Goal: Task Accomplishment & Management: Manage account settings

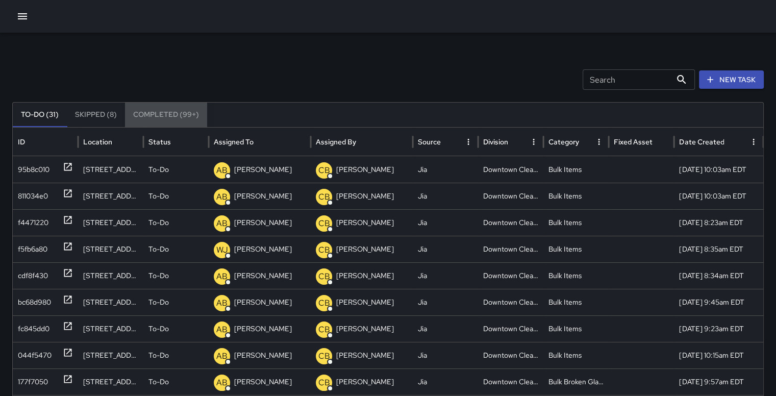
click at [168, 112] on button "Completed (99+)" at bounding box center [166, 115] width 82 height 25
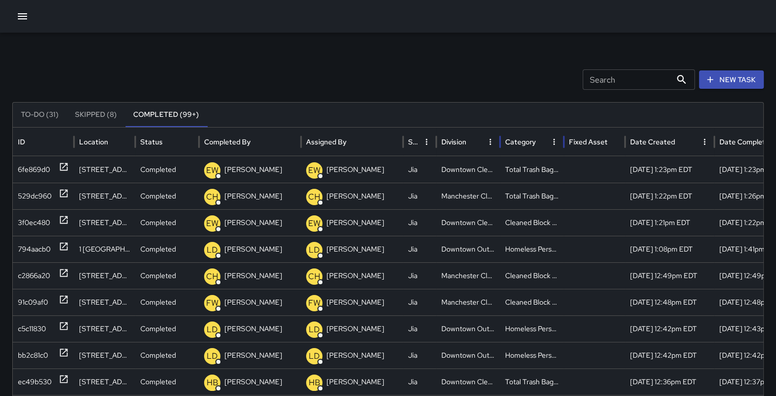
click at [531, 140] on div "Category" at bounding box center [520, 141] width 31 height 9
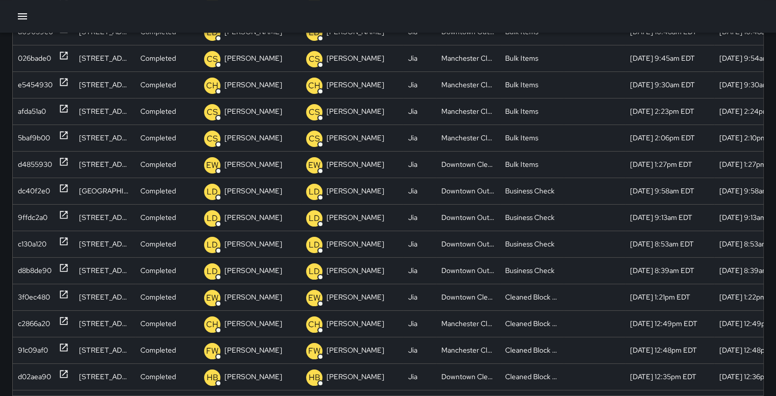
scroll to position [170, 0]
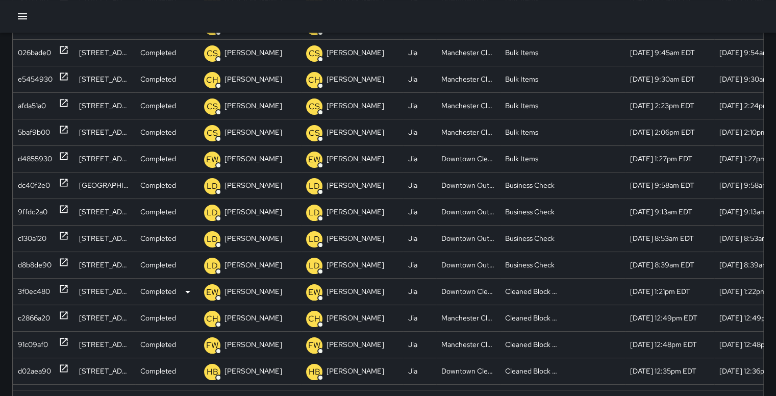
click at [45, 286] on div "3f0ec480" at bounding box center [34, 292] width 32 height 26
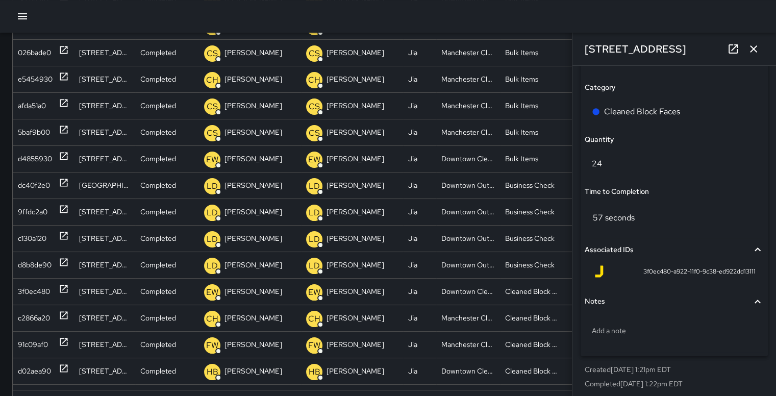
scroll to position [740, 0]
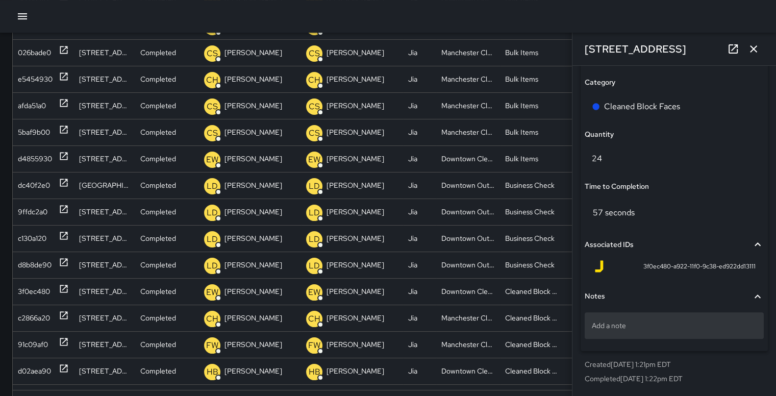
click at [622, 325] on p "Add a note" at bounding box center [674, 326] width 165 height 10
type textarea "**********"
click at [555, 18] on div at bounding box center [388, 16] width 776 height 33
click at [754, 51] on icon "button" at bounding box center [754, 49] width 12 height 12
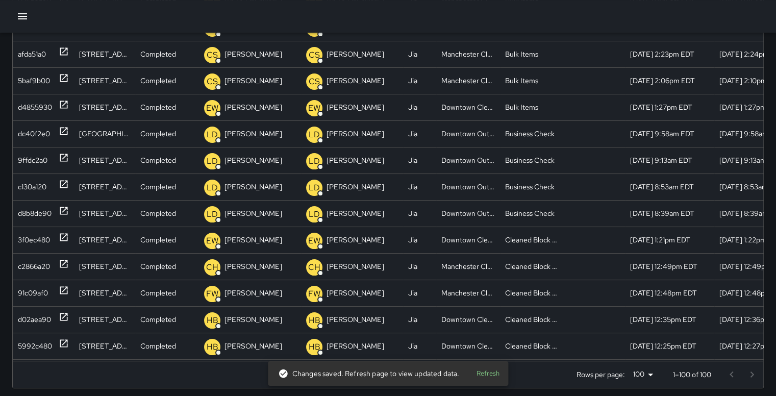
scroll to position [44, 0]
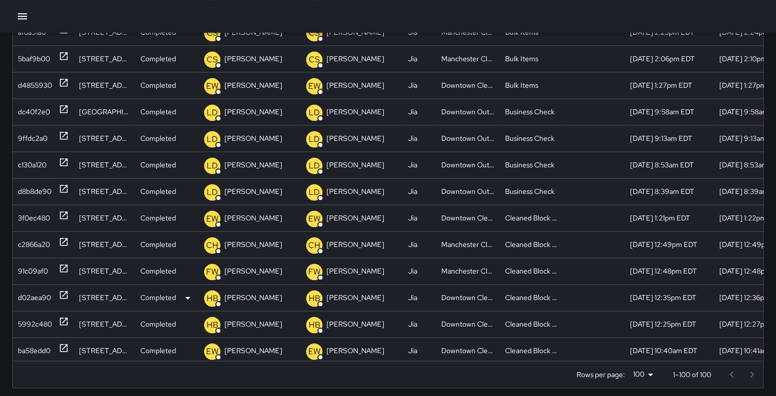
click at [29, 291] on div "d02aea90" at bounding box center [34, 298] width 33 height 26
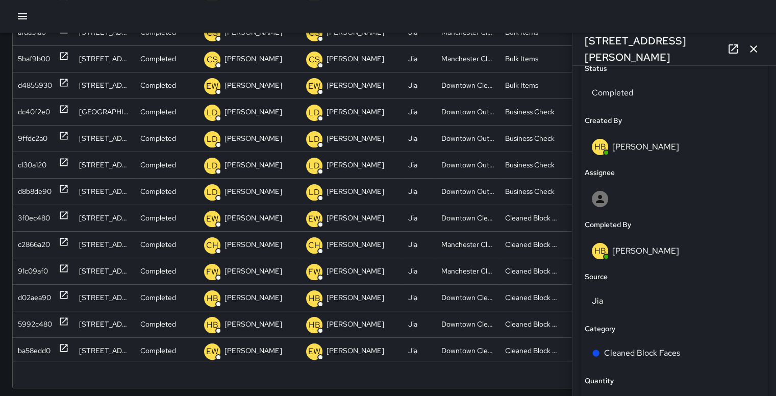
scroll to position [611, 0]
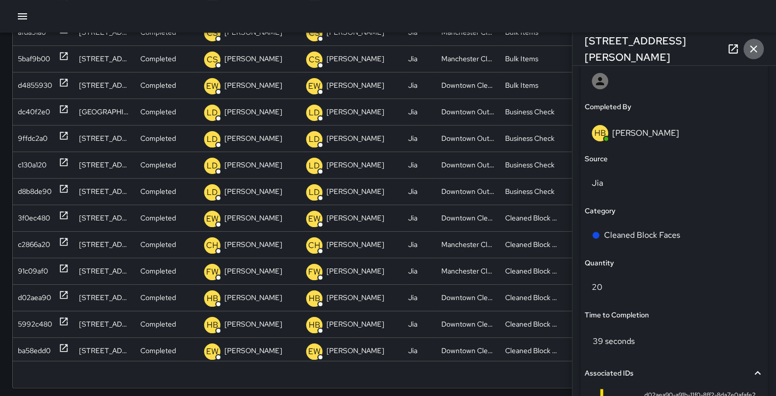
click at [753, 51] on icon "button" at bounding box center [753, 48] width 7 height 7
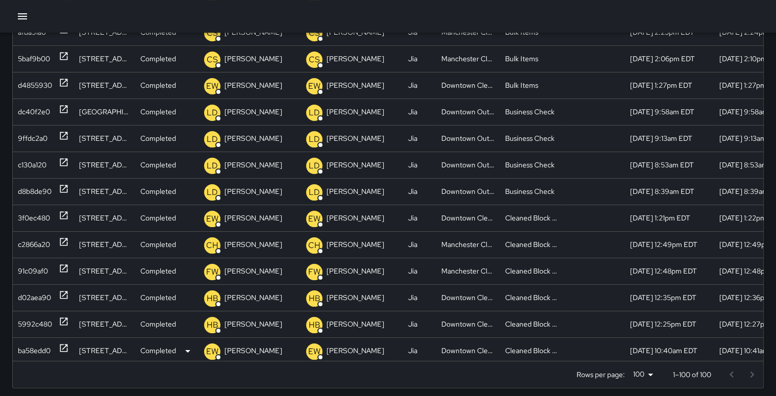
click at [34, 346] on div "ba58edd0" at bounding box center [34, 351] width 33 height 26
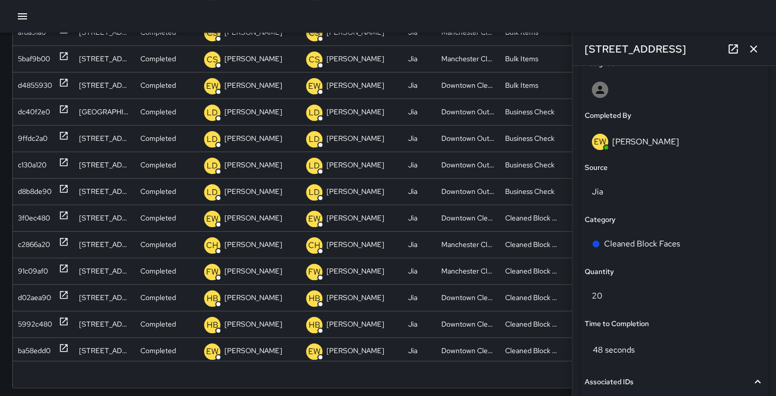
scroll to position [604, 0]
click at [755, 52] on icon "button" at bounding box center [753, 48] width 7 height 7
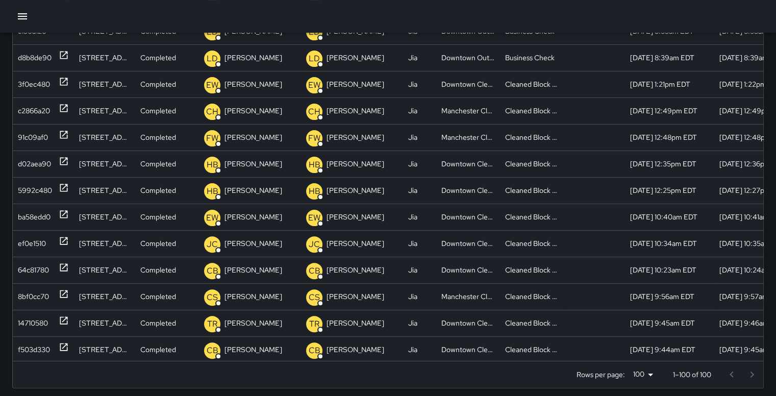
scroll to position [0, 0]
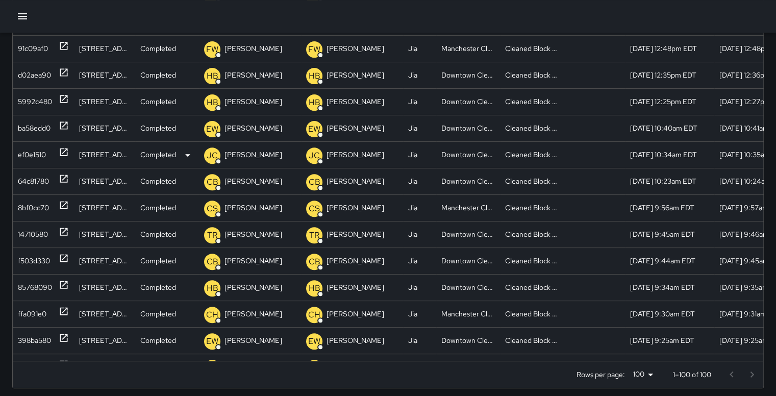
click at [26, 152] on div "ef0e1510" at bounding box center [32, 155] width 28 height 26
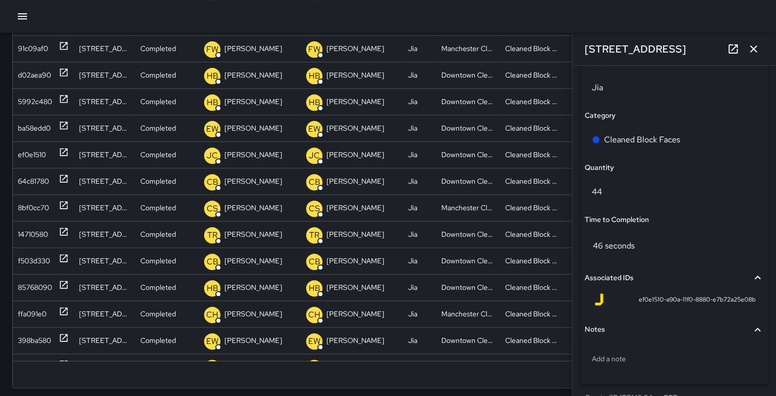
click at [755, 45] on icon "button" at bounding box center [754, 49] width 12 height 12
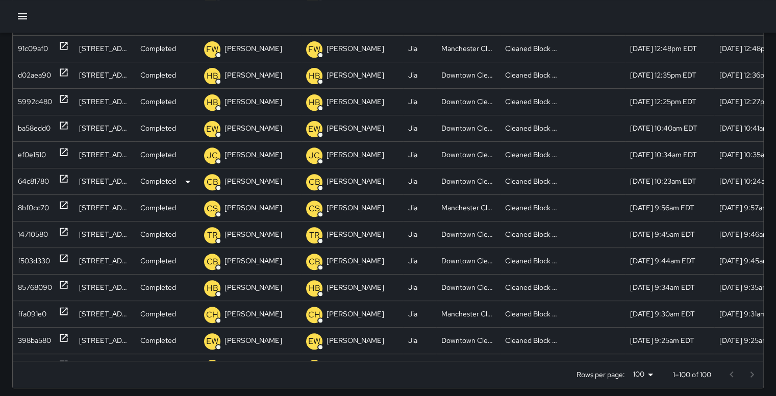
click at [37, 181] on div "64c81780" at bounding box center [33, 181] width 31 height 26
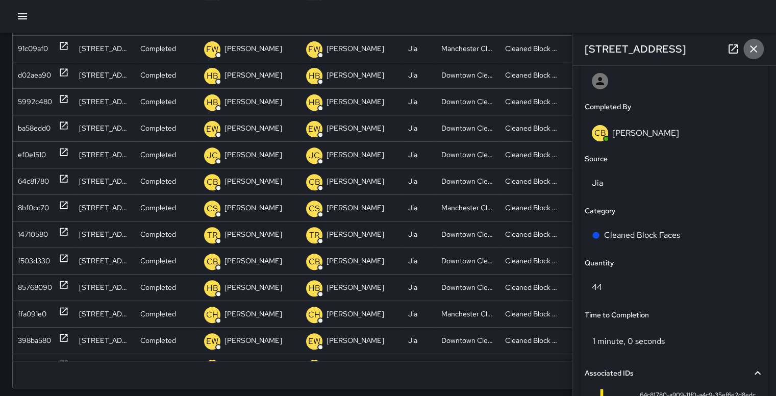
click at [752, 45] on icon "button" at bounding box center [754, 49] width 12 height 12
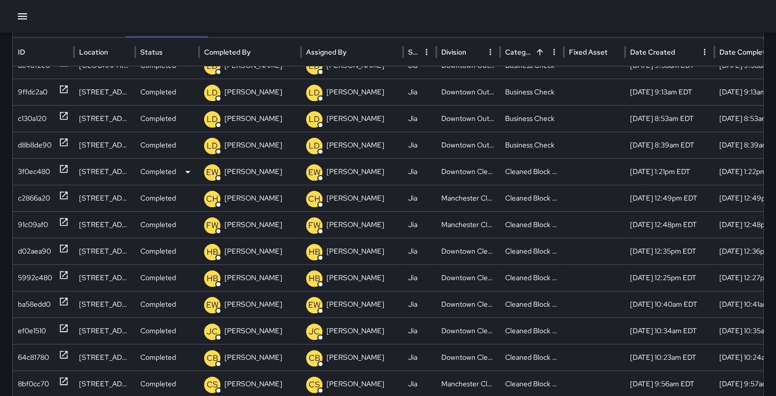
click at [42, 167] on div "3f0ec480" at bounding box center [34, 172] width 32 height 26
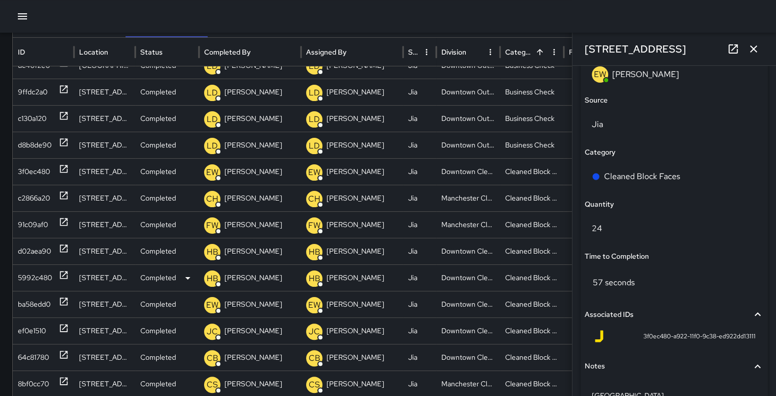
click at [39, 275] on div "5992c480" at bounding box center [35, 278] width 34 height 26
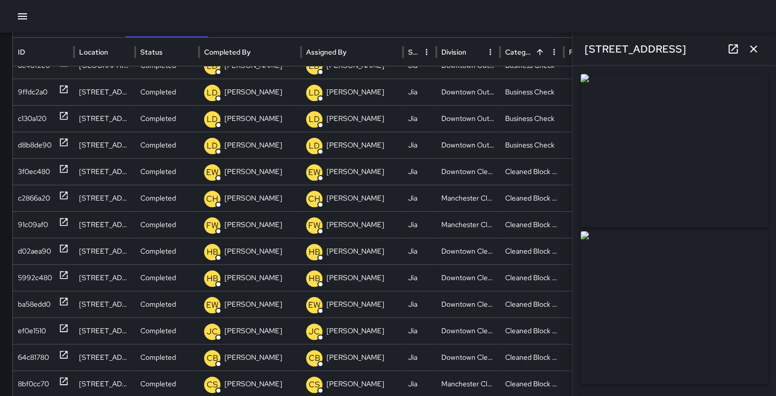
click at [751, 50] on icon "button" at bounding box center [754, 49] width 12 height 12
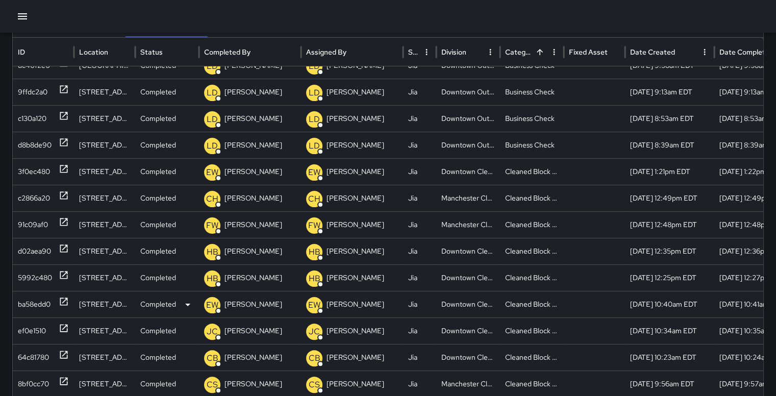
click at [38, 296] on div "ba58edd0" at bounding box center [34, 304] width 33 height 26
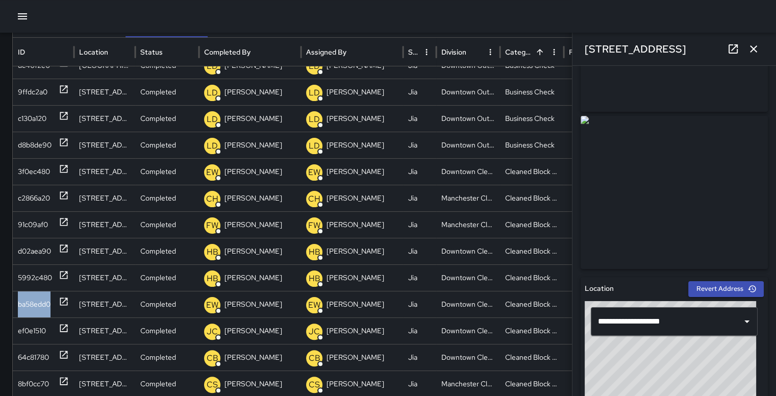
scroll to position [107, 0]
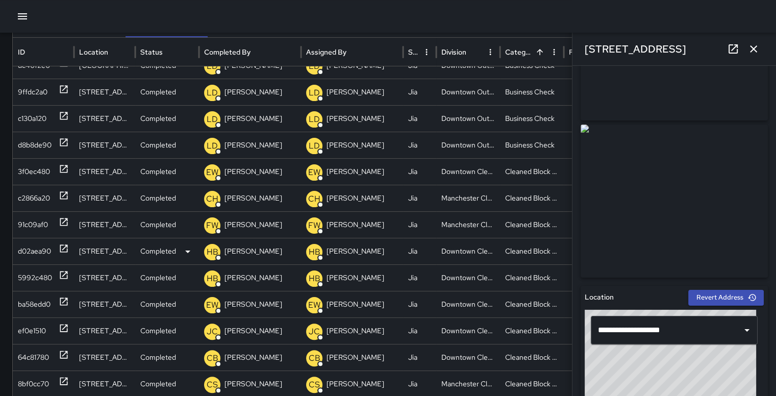
click at [39, 253] on div "d02aea90" at bounding box center [34, 251] width 33 height 26
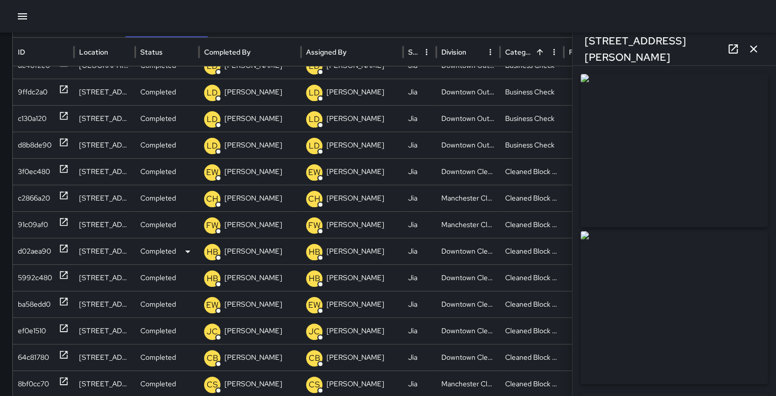
type input "**********"
click at [39, 279] on div "5992c480" at bounding box center [35, 278] width 34 height 26
click at [751, 48] on icon "button" at bounding box center [754, 49] width 12 height 12
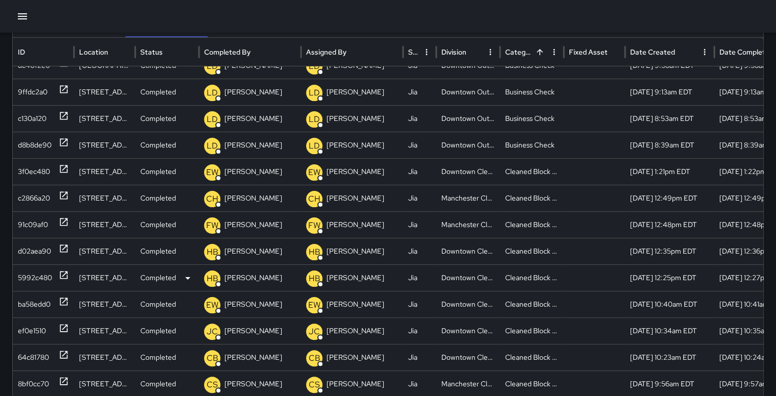
click at [108, 285] on div "[STREET_ADDRESS]" at bounding box center [104, 277] width 61 height 27
click at [24, 274] on div "5992c480" at bounding box center [35, 278] width 34 height 26
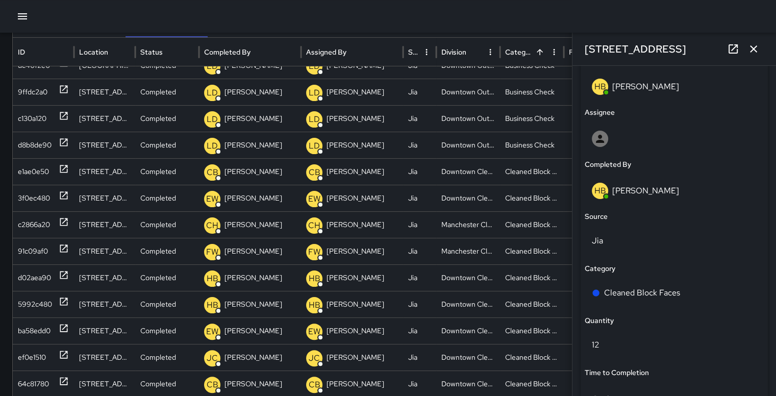
scroll to position [740, 0]
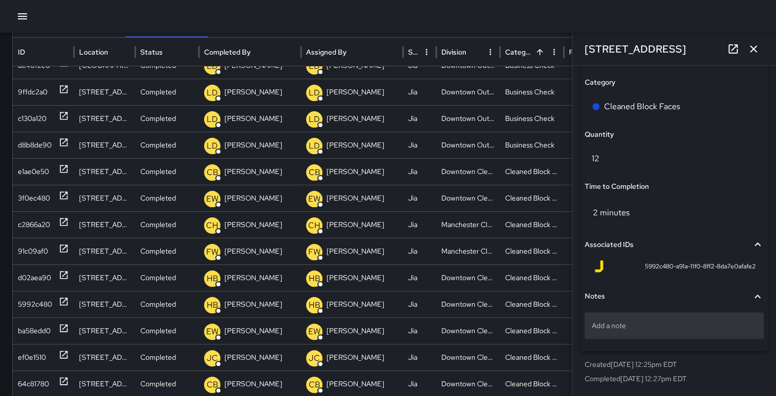
click at [643, 326] on p "Add a note" at bounding box center [674, 326] width 165 height 10
type textarea "**********"
click at [521, 23] on div at bounding box center [388, 16] width 776 height 33
click at [757, 51] on icon "button" at bounding box center [754, 49] width 12 height 12
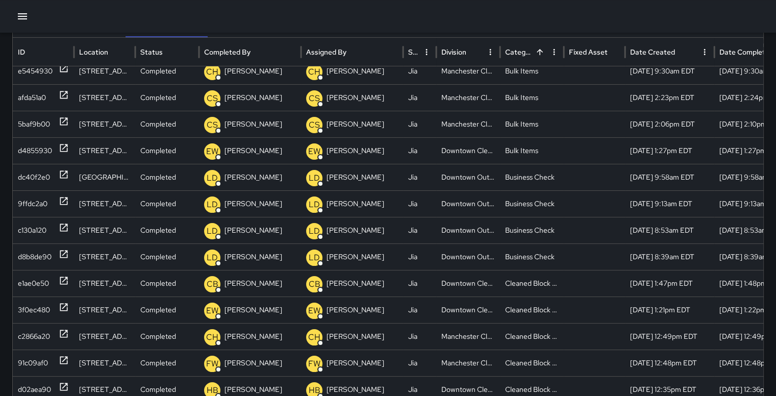
scroll to position [0, 0]
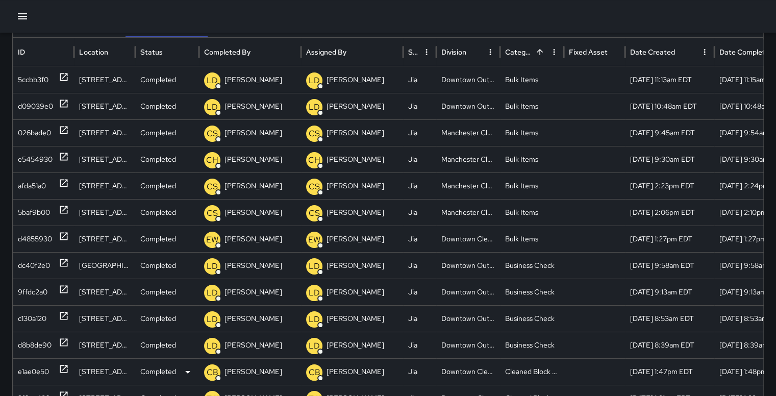
click at [27, 364] on div "e1ae0e50" at bounding box center [33, 372] width 31 height 26
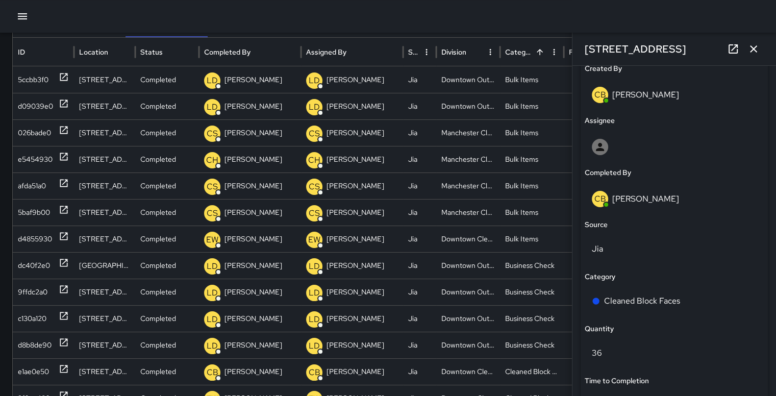
scroll to position [641, 0]
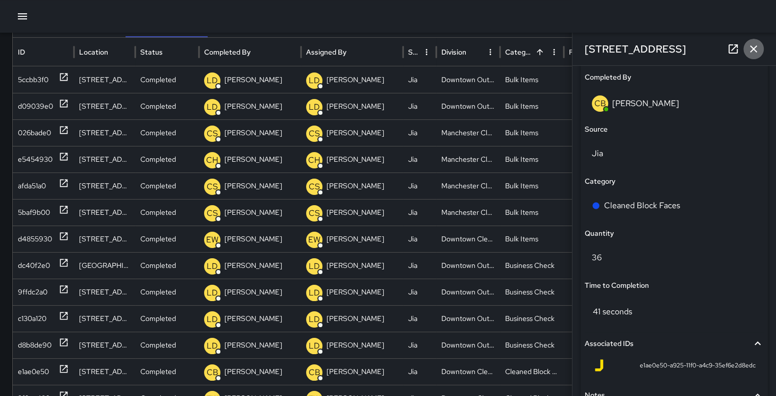
click at [754, 51] on icon "button" at bounding box center [754, 49] width 12 height 12
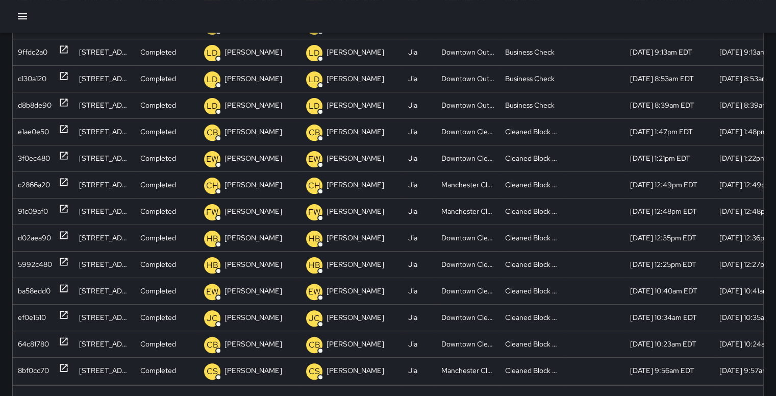
scroll to position [157, 0]
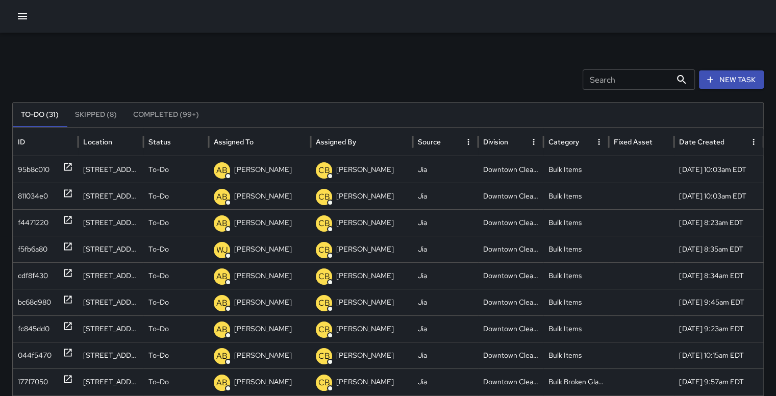
click at [164, 112] on button "Completed (99+)" at bounding box center [166, 115] width 82 height 25
click at [163, 114] on button "Completed (99+)" at bounding box center [166, 115] width 82 height 25
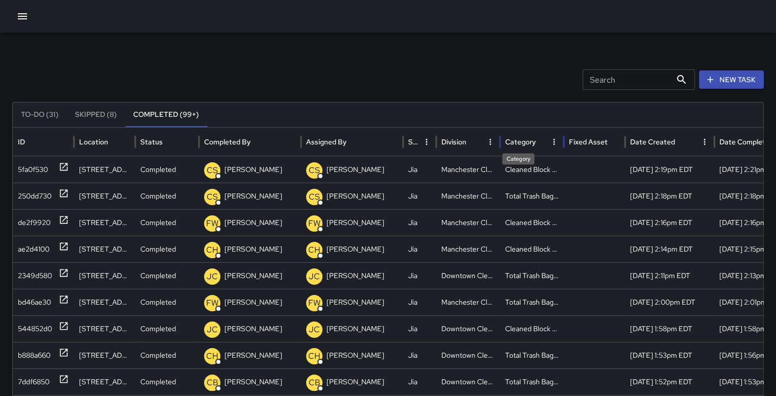
click at [525, 140] on div "Category" at bounding box center [520, 141] width 31 height 9
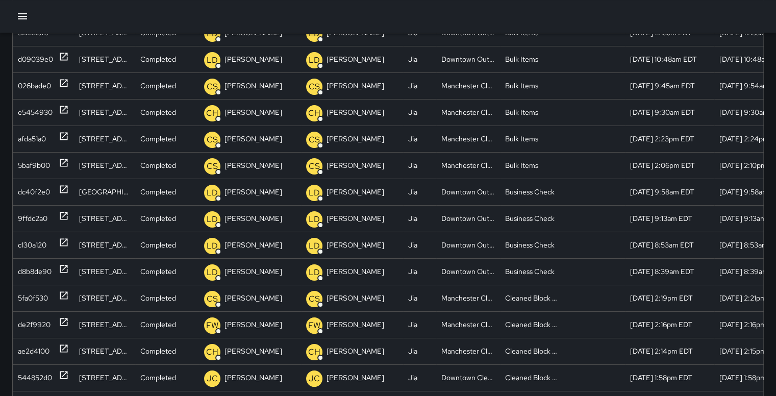
scroll to position [12, 0]
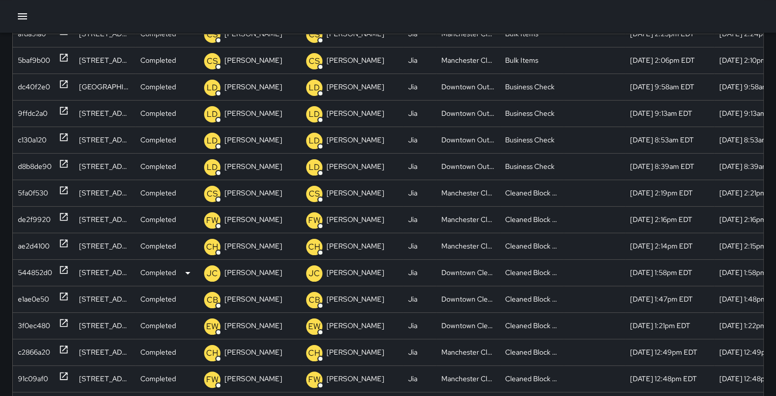
click at [35, 267] on div "544852d0" at bounding box center [35, 273] width 34 height 26
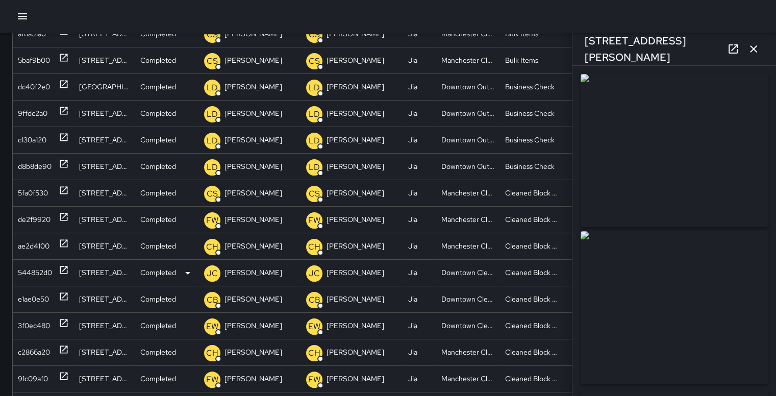
type input "**********"
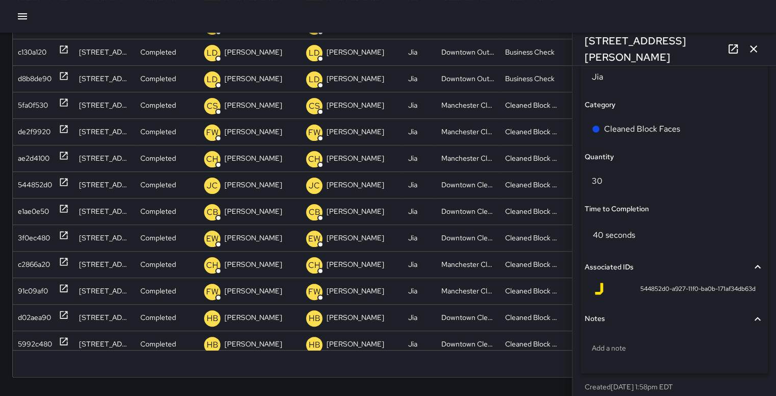
scroll to position [716, 0]
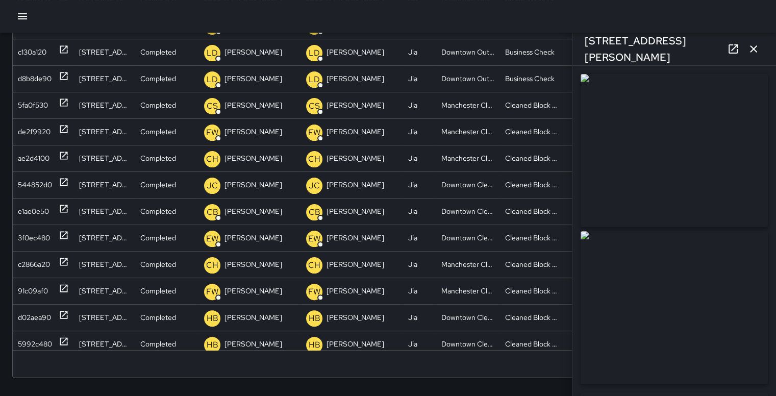
click at [751, 46] on icon "button" at bounding box center [753, 48] width 7 height 7
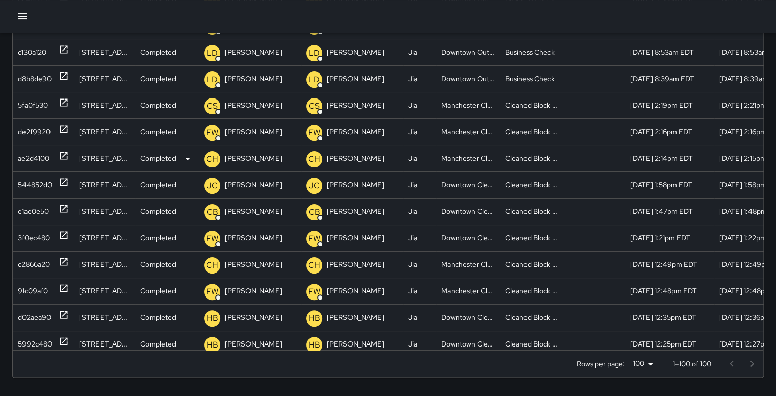
click at [32, 155] on div "ae2d4100" at bounding box center [34, 158] width 32 height 26
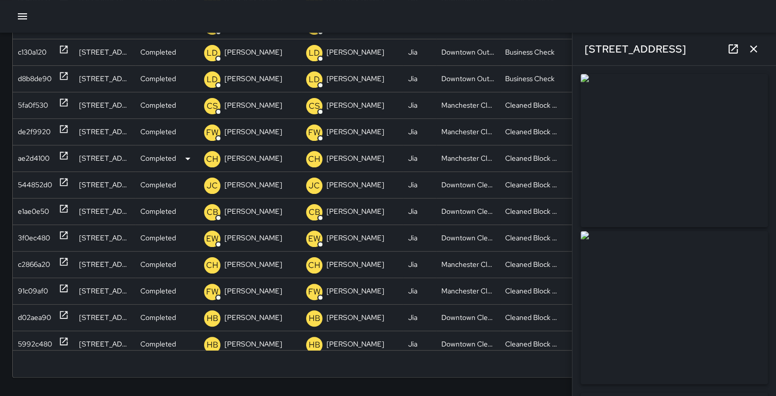
type input "**********"
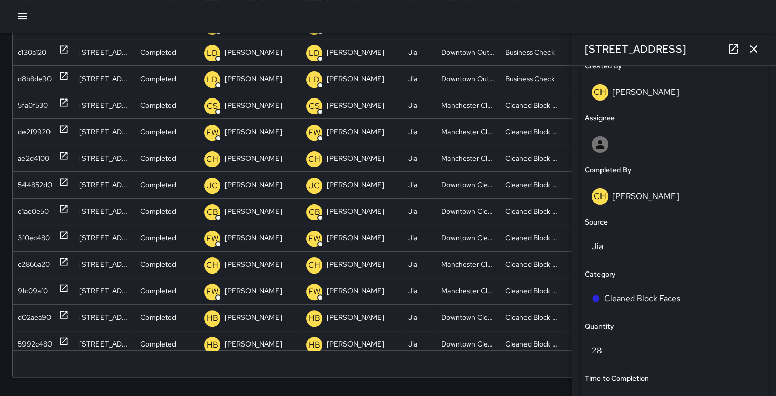
scroll to position [560, 0]
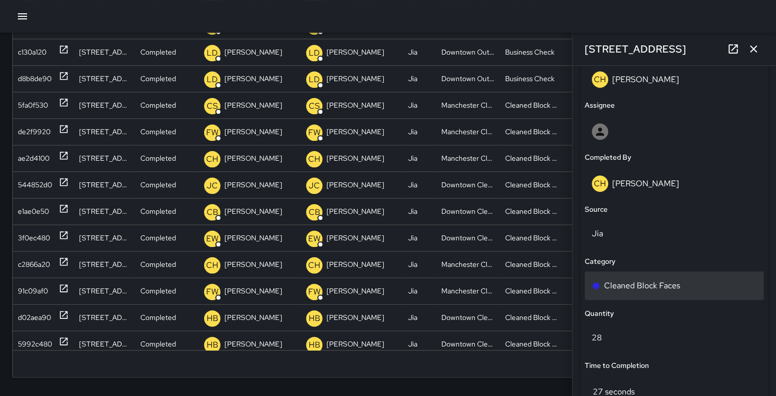
click at [679, 287] on p "Cleaned Block Faces" at bounding box center [642, 286] width 76 height 12
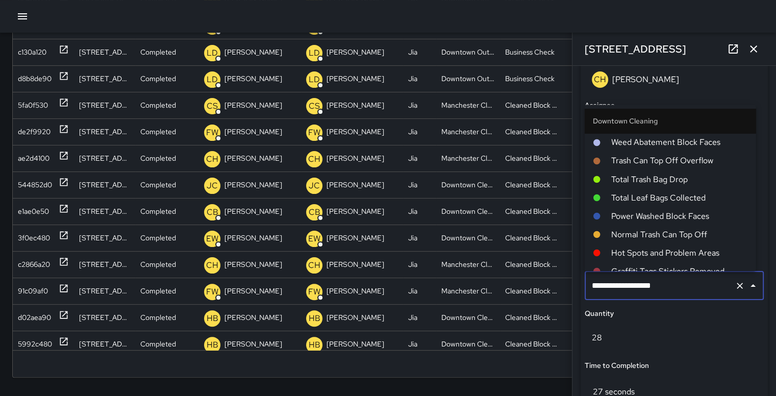
scroll to position [588, 0]
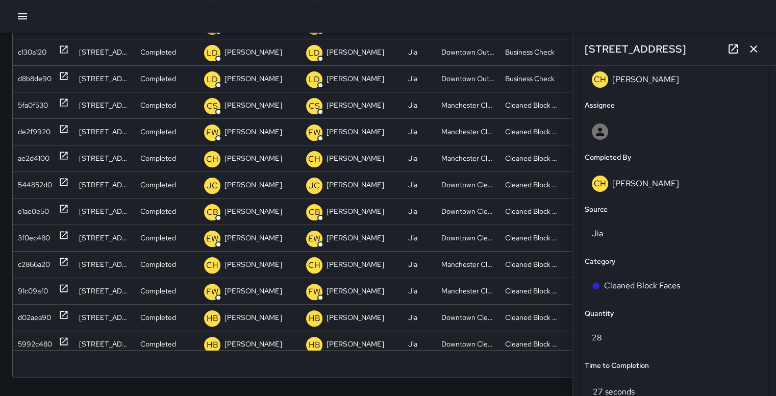
click at [756, 268] on div "Status Completed Created By CH [PERSON_NAME] Assignee Completed By CH [PERSON_N…" at bounding box center [674, 261] width 187 height 539
click at [645, 286] on p "Cleaned Block Faces" at bounding box center [642, 286] width 76 height 12
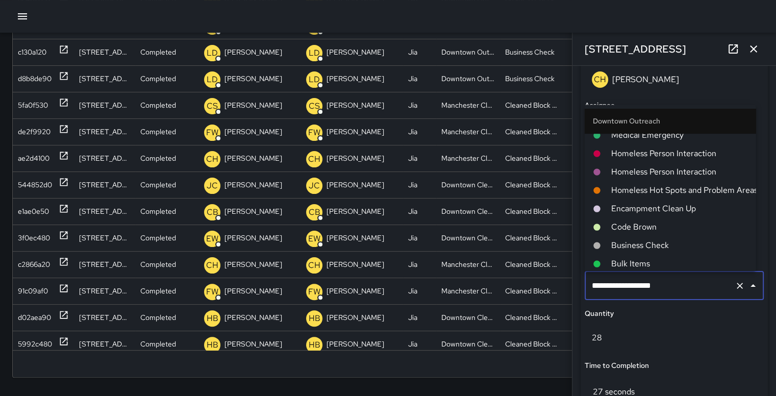
scroll to position [390, 0]
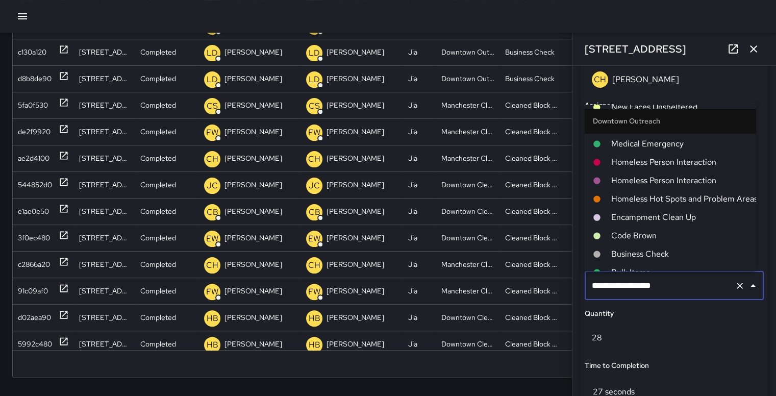
click at [721, 357] on div "**********" at bounding box center [674, 261] width 187 height 539
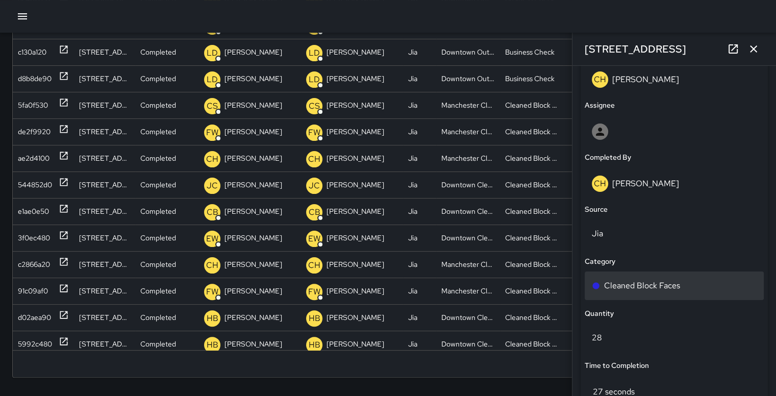
click at [662, 285] on p "Cleaned Block Faces" at bounding box center [642, 286] width 76 height 12
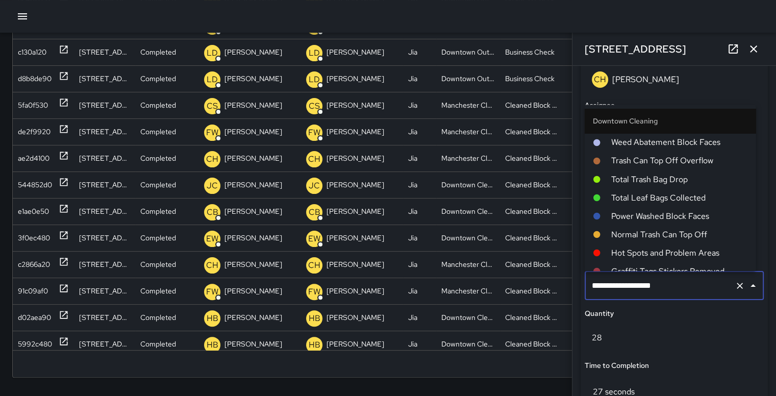
scroll to position [588, 0]
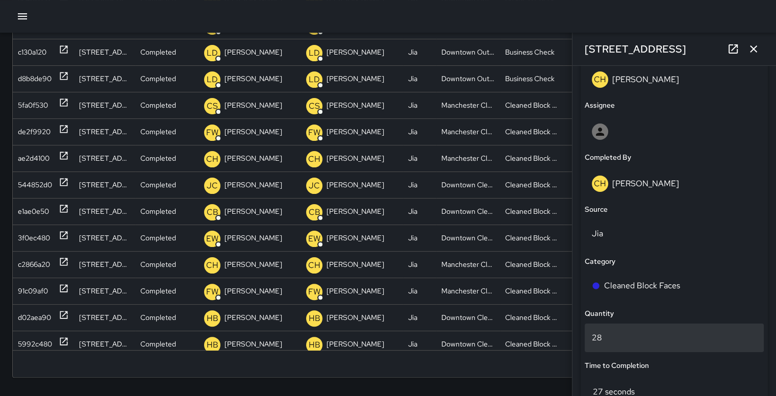
click at [732, 333] on p "28" at bounding box center [674, 338] width 165 height 12
click at [485, 356] on div "Rows per page: 100 *** 1–100 of 100" at bounding box center [388, 364] width 751 height 27
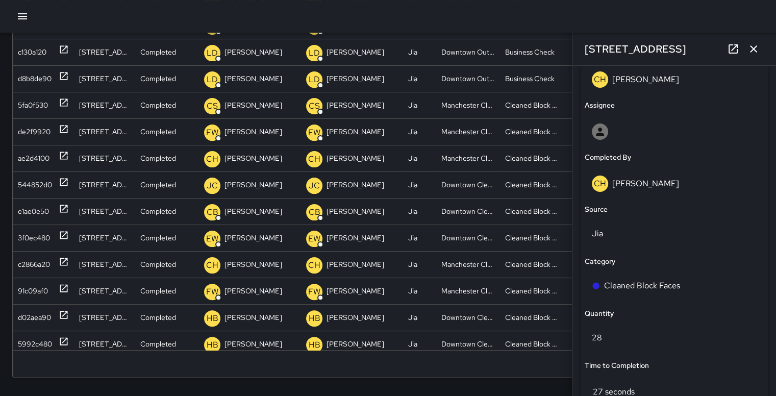
click at [753, 44] on icon "button" at bounding box center [754, 49] width 12 height 12
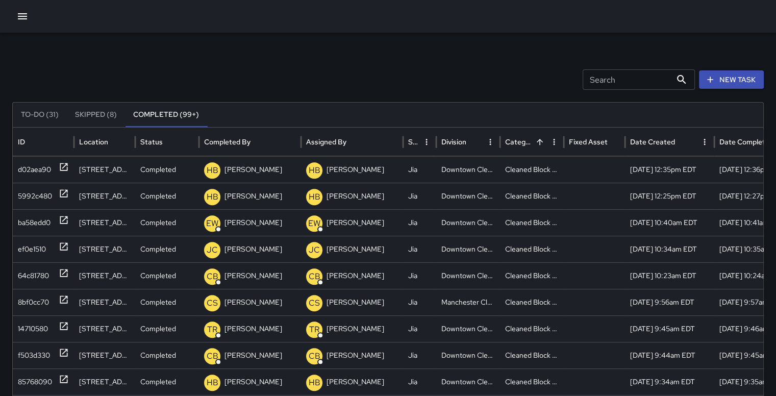
scroll to position [486, 0]
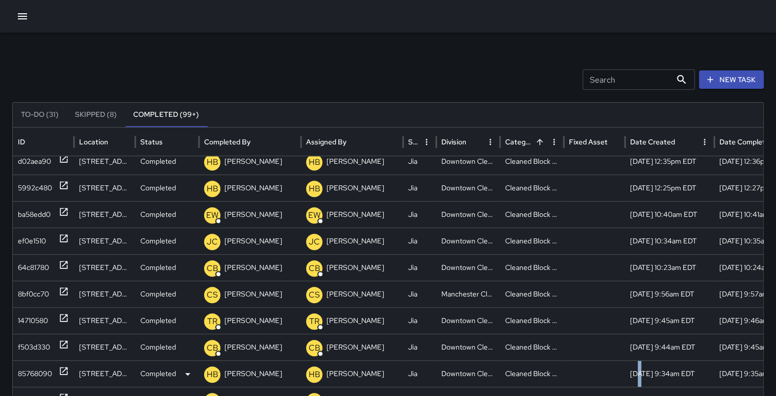
drag, startPoint x: 768, startPoint y: 276, endPoint x: 639, endPoint y: 366, distance: 157.6
click at [639, 366] on div "[DATE] 9:34am EDT" at bounding box center [669, 373] width 89 height 27
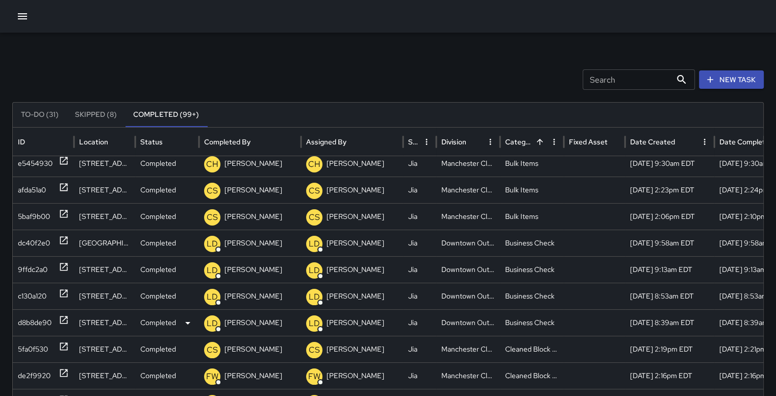
scroll to position [95, 0]
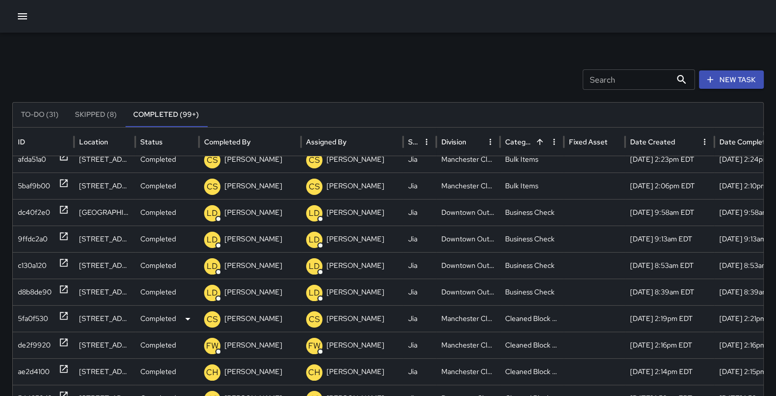
click at [32, 314] on div "5fa0f530" at bounding box center [33, 319] width 30 height 26
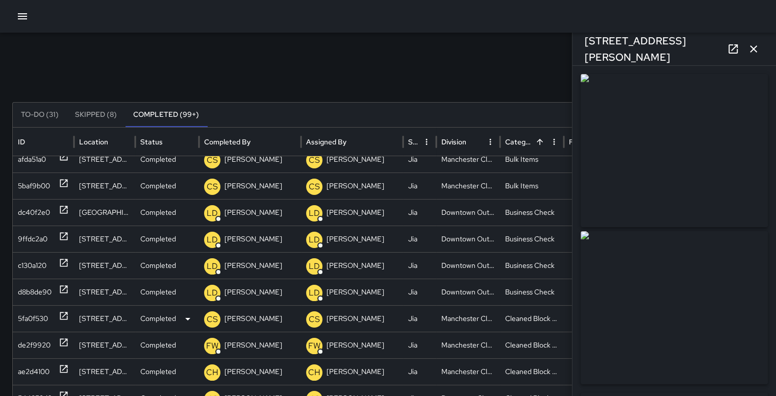
type input "**********"
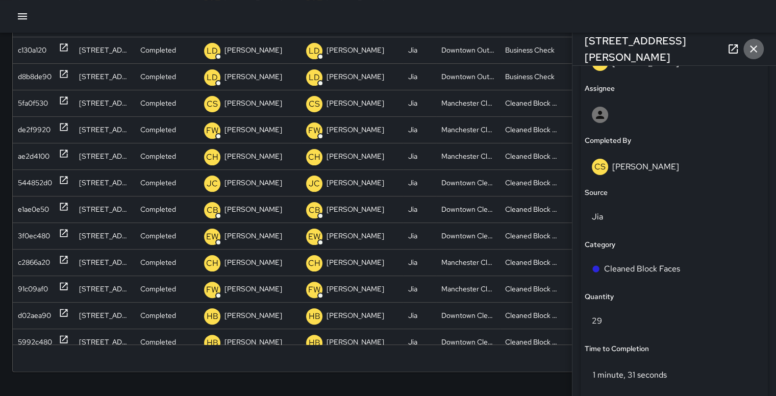
click at [759, 50] on icon "button" at bounding box center [754, 49] width 12 height 12
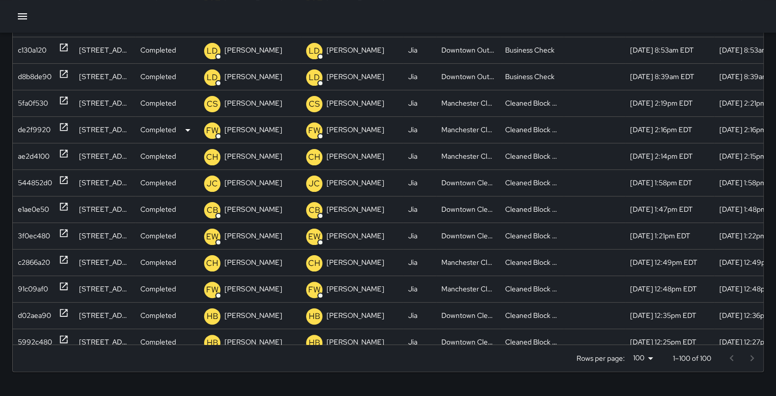
click at [43, 130] on div "de2f9920" at bounding box center [34, 130] width 33 height 26
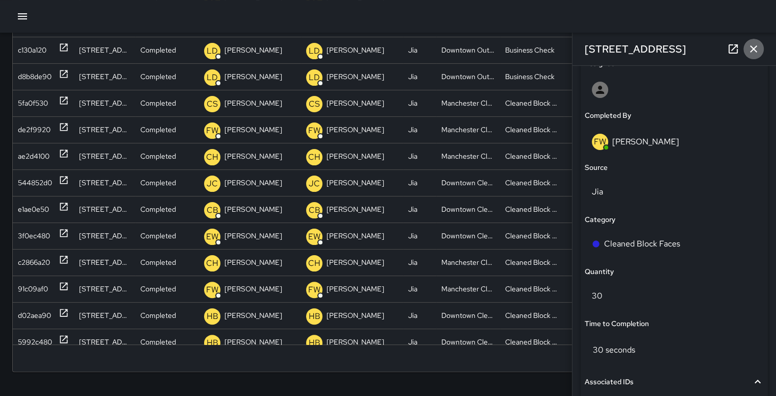
click at [755, 47] on icon "button" at bounding box center [753, 48] width 7 height 7
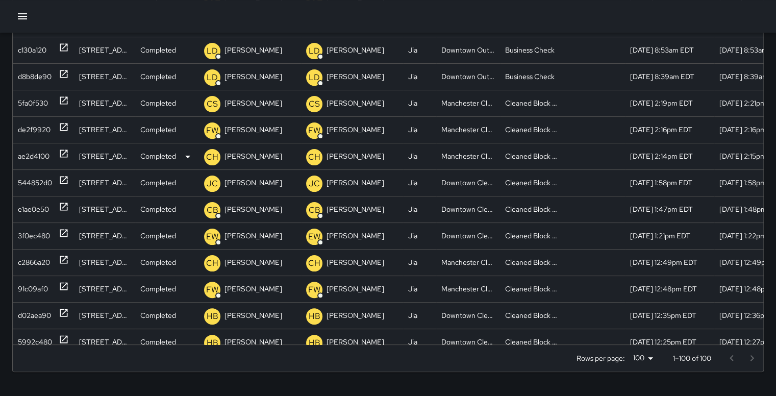
click at [35, 153] on div "ae2d4100" at bounding box center [34, 156] width 32 height 26
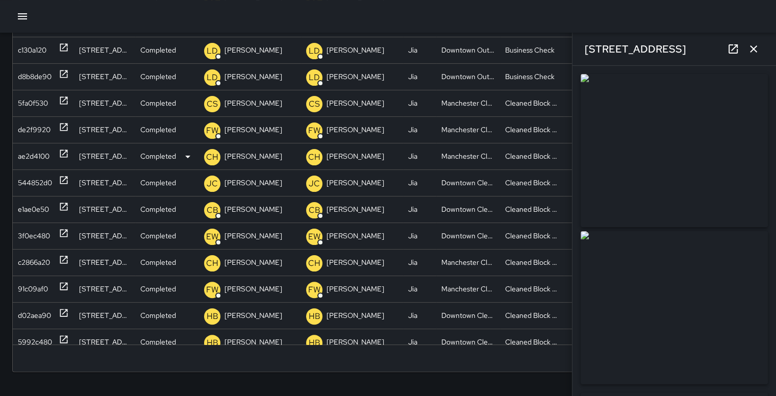
type input "**********"
click at [760, 46] on icon "button" at bounding box center [754, 49] width 12 height 12
